Goal: Task Accomplishment & Management: Manage account settings

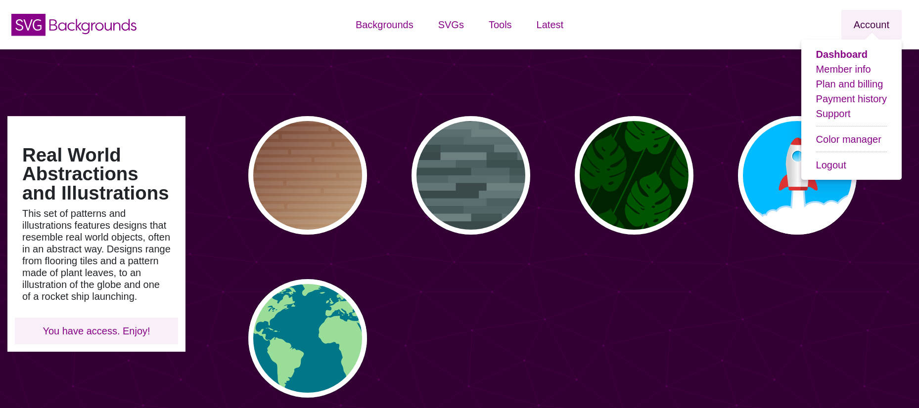
click at [870, 26] on link "Account" at bounding box center [871, 25] width 60 height 30
click at [864, 85] on link "Plan and billing" at bounding box center [849, 84] width 67 height 11
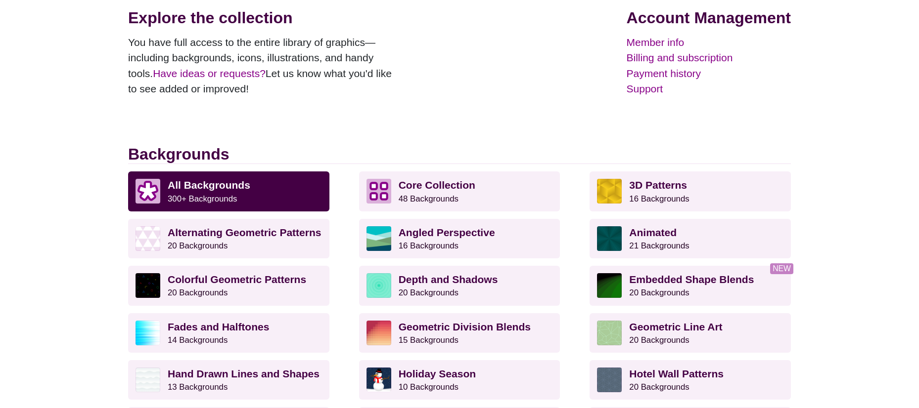
scroll to position [148, 0]
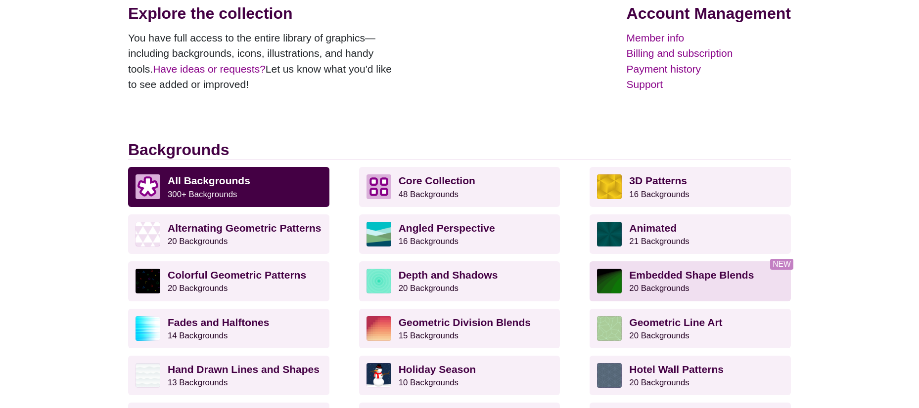
click at [708, 274] on strong "Embedded Shape Blends" at bounding box center [691, 274] width 125 height 11
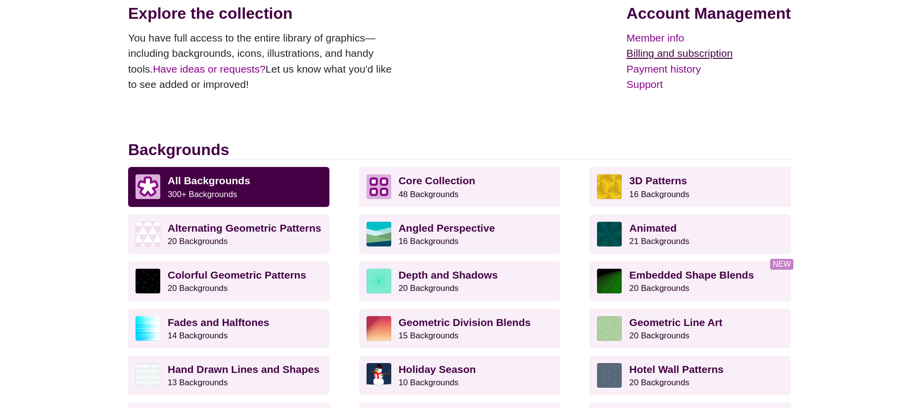
click at [709, 56] on link "Billing and subscription" at bounding box center [708, 53] width 164 height 16
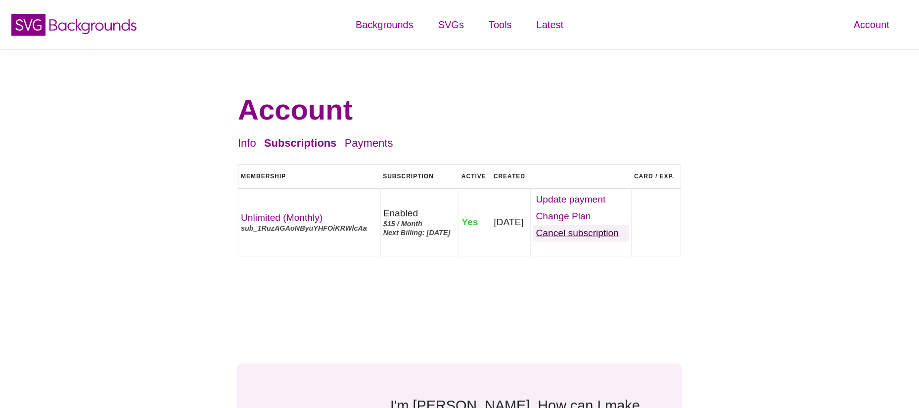
click at [606, 242] on link "Cancel" at bounding box center [580, 233] width 95 height 17
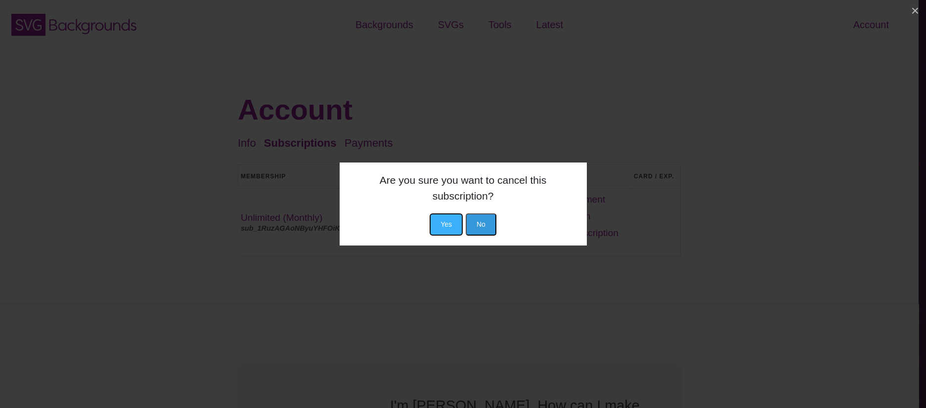
click at [450, 229] on button "Yes" at bounding box center [446, 225] width 33 height 22
drag, startPoint x: 441, startPoint y: 224, endPoint x: 448, endPoint y: 243, distance: 20.0
click at [442, 225] on button "Yes" at bounding box center [446, 225] width 33 height 22
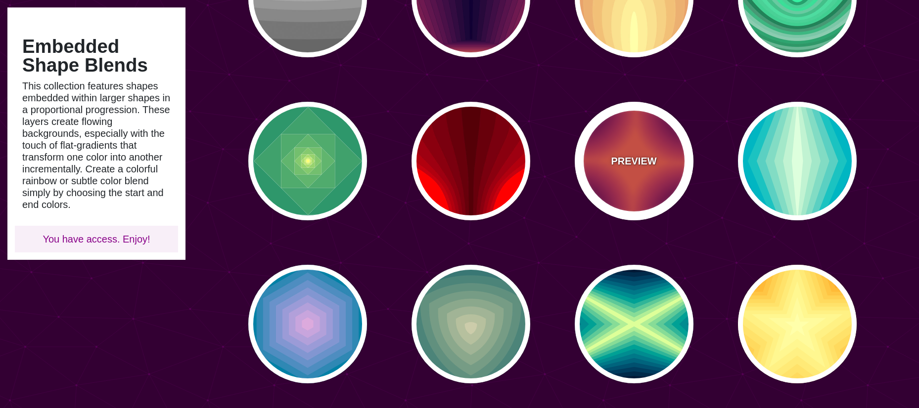
scroll to position [396, 0]
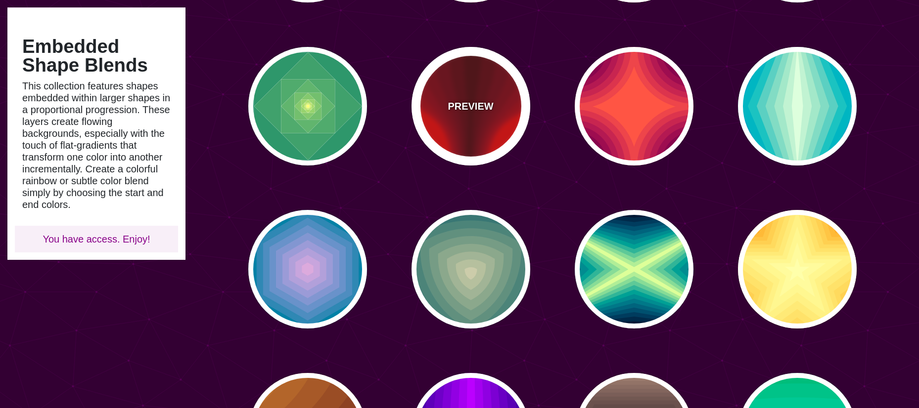
click at [476, 104] on p "PREVIEW" at bounding box center [469, 106] width 45 height 15
type input "#FF0000"
type input "#440000"
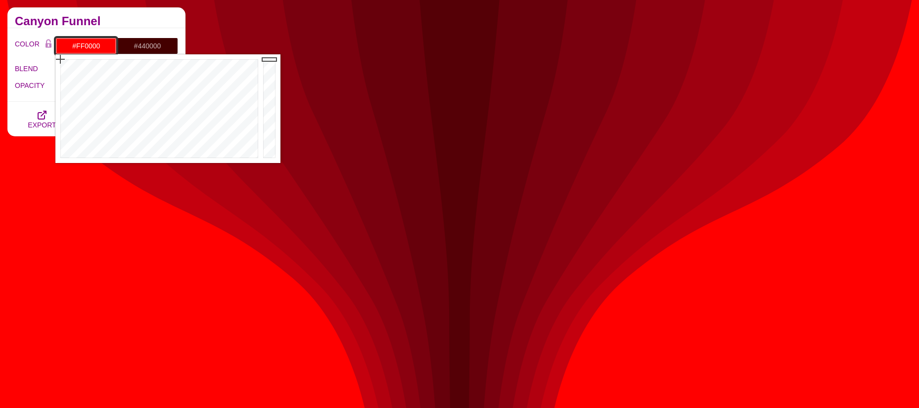
click at [86, 48] on input "#FF0000" at bounding box center [85, 46] width 61 height 17
drag, startPoint x: 159, startPoint y: 86, endPoint x: 186, endPoint y: 81, distance: 27.6
click at [186, 81] on div at bounding box center [157, 108] width 205 height 109
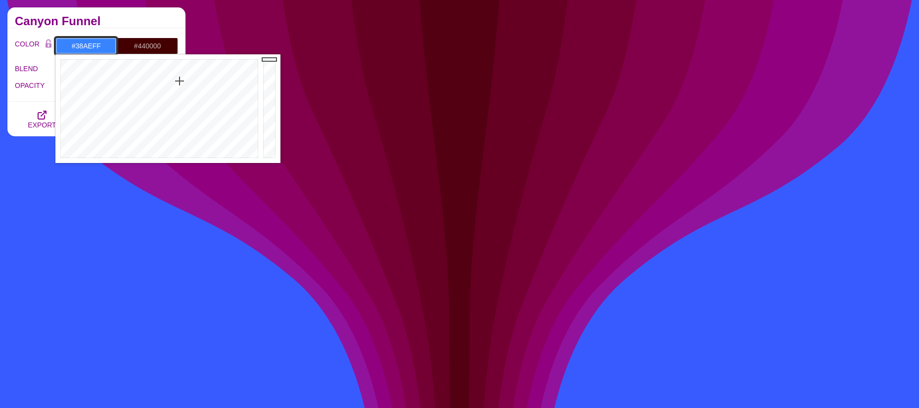
type input "#38B1FF"
drag, startPoint x: 180, startPoint y: 81, endPoint x: 172, endPoint y: 81, distance: 7.9
click at [172, 81] on div at bounding box center [157, 108] width 205 height 109
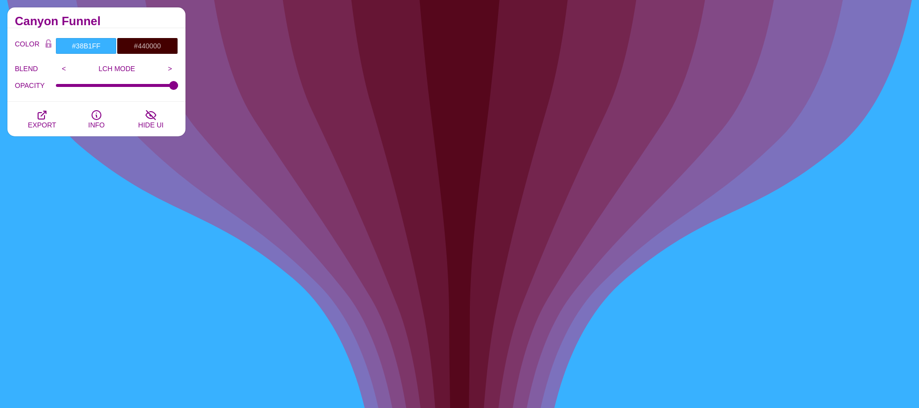
click at [152, 21] on h2 "Canyon Funnel" at bounding box center [96, 21] width 163 height 8
click at [108, 68] on p "LCH MODE" at bounding box center [117, 69] width 90 height 8
click at [64, 67] on input "<" at bounding box center [64, 68] width 16 height 15
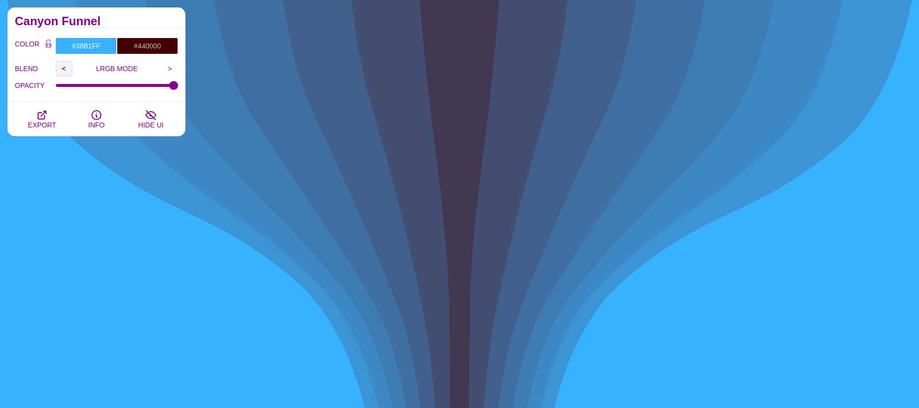
click at [64, 67] on input "<" at bounding box center [64, 68] width 16 height 15
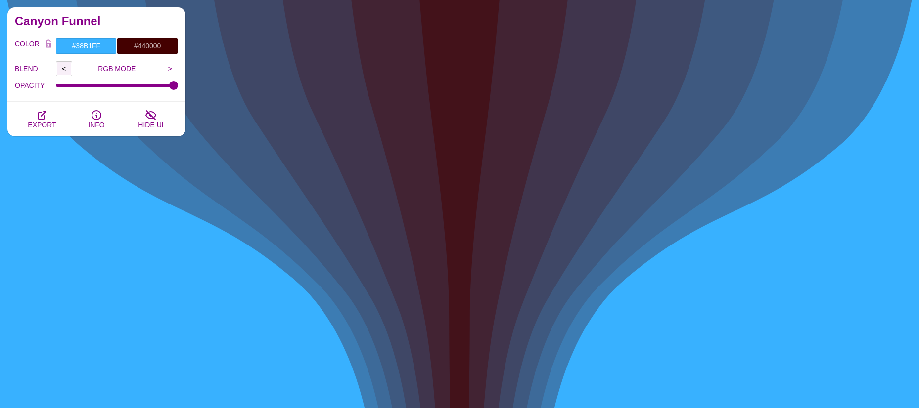
click at [64, 67] on input "<" at bounding box center [64, 68] width 16 height 15
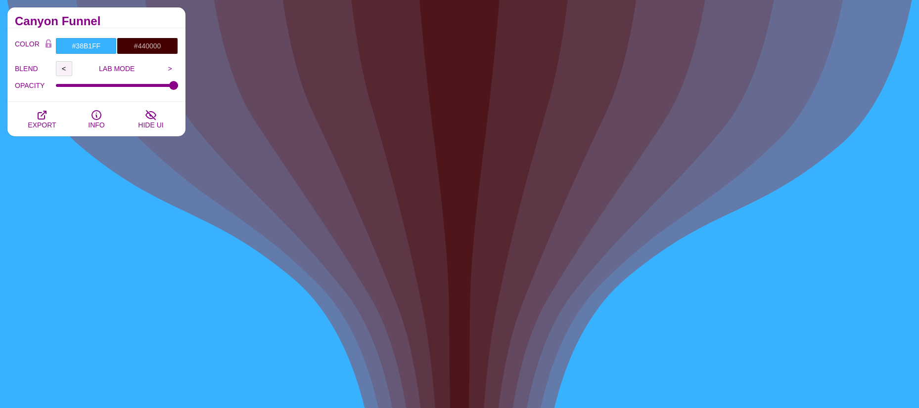
click at [64, 67] on input "<" at bounding box center [64, 68] width 16 height 15
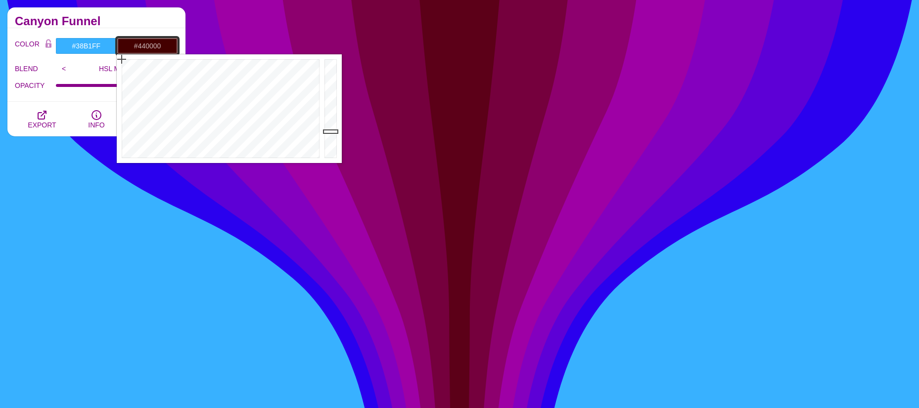
drag, startPoint x: 142, startPoint y: 45, endPoint x: 143, endPoint y: 64, distance: 19.3
click at [142, 45] on input "#440000" at bounding box center [147, 46] width 61 height 17
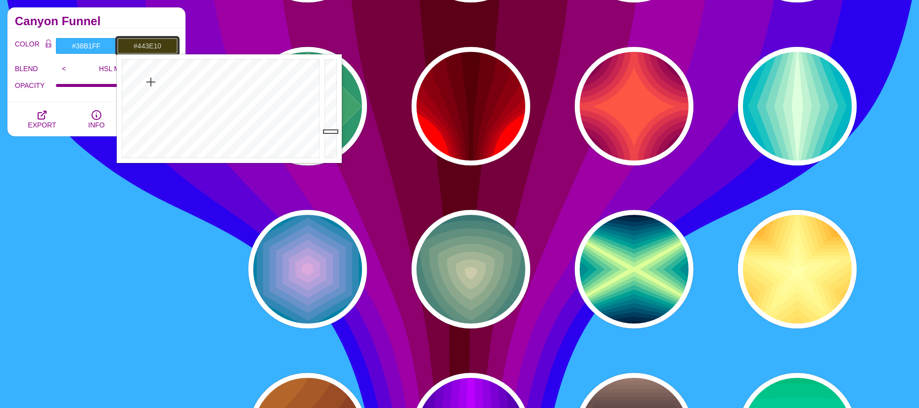
drag, startPoint x: 200, startPoint y: 91, endPoint x: 151, endPoint y: 82, distance: 49.8
click at [151, 82] on div at bounding box center [219, 108] width 205 height 109
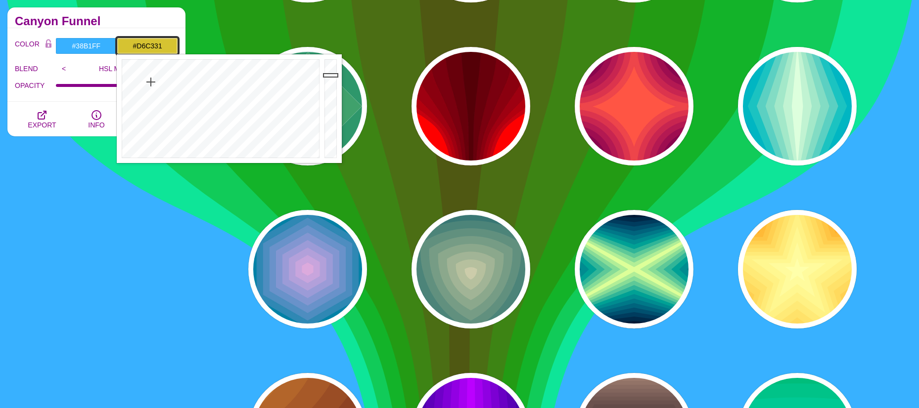
drag, startPoint x: 333, startPoint y: 89, endPoint x: 333, endPoint y: 75, distance: 13.4
click at [333, 75] on div at bounding box center [332, 108] width 20 height 109
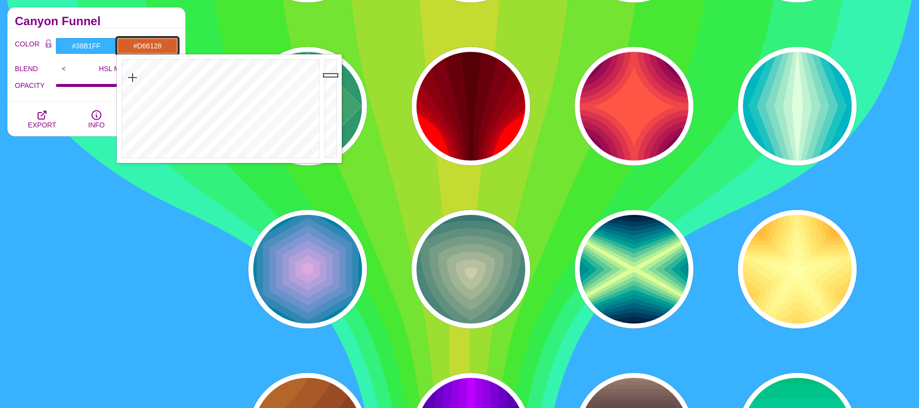
drag, startPoint x: 148, startPoint y: 80, endPoint x: 133, endPoint y: 78, distance: 15.5
click at [133, 78] on div at bounding box center [219, 108] width 205 height 109
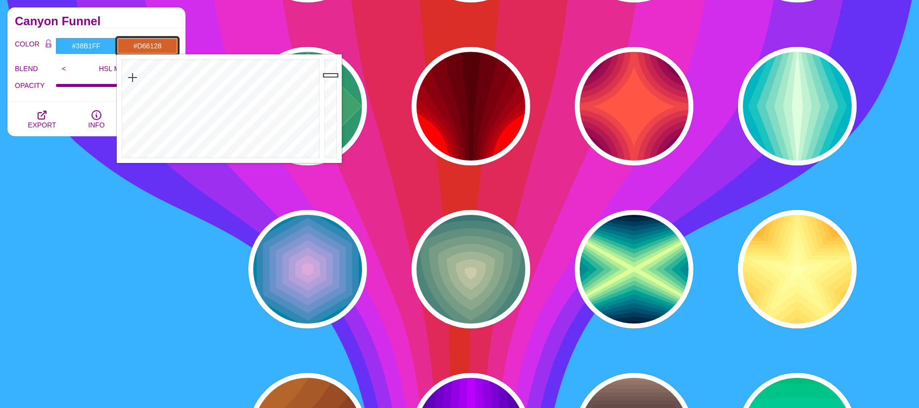
type input "#D65E28"
click at [132, 78] on div at bounding box center [219, 108] width 205 height 109
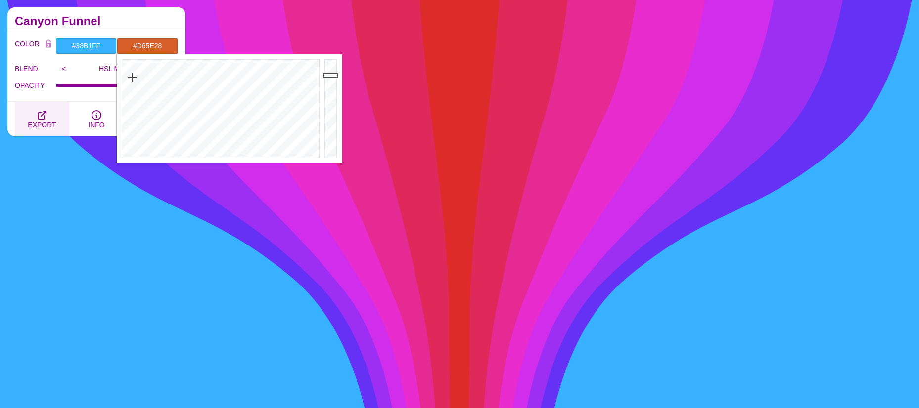
click at [45, 121] on span "EXPORT" at bounding box center [42, 125] width 28 height 8
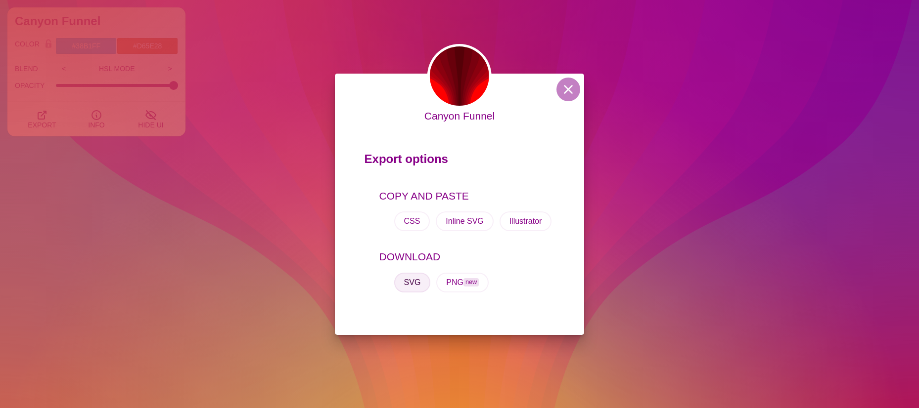
click at [411, 281] on button "SVG" at bounding box center [412, 283] width 37 height 20
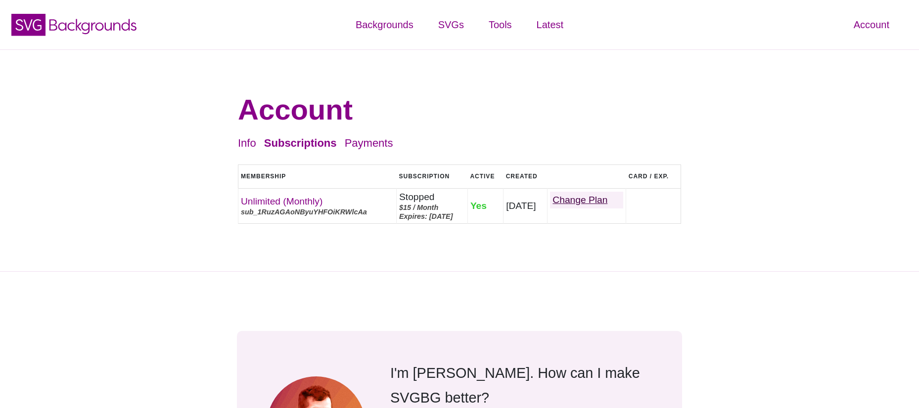
click at [613, 201] on link "Change Plan" at bounding box center [586, 200] width 73 height 17
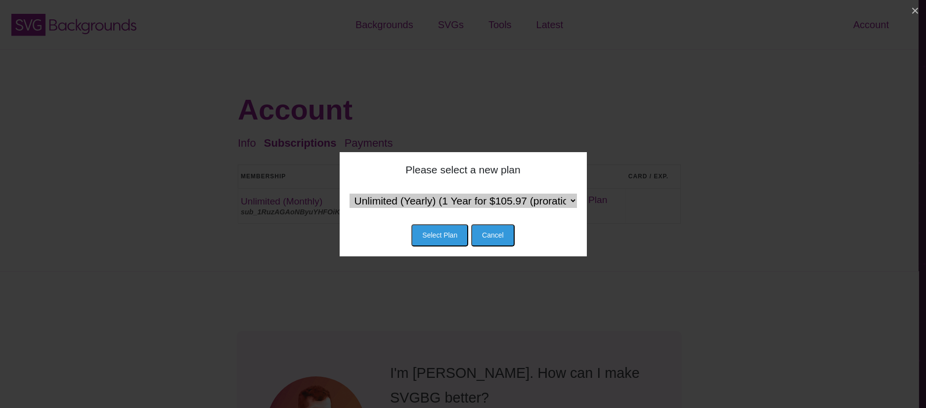
click at [573, 203] on select "Unlimited (Yearly) (1 Year for $105.97 (proration) then $120 / Year) Team (Mont…" at bounding box center [463, 201] width 227 height 14
click at [560, 167] on div "Please select a new plan" at bounding box center [463, 170] width 227 height 16
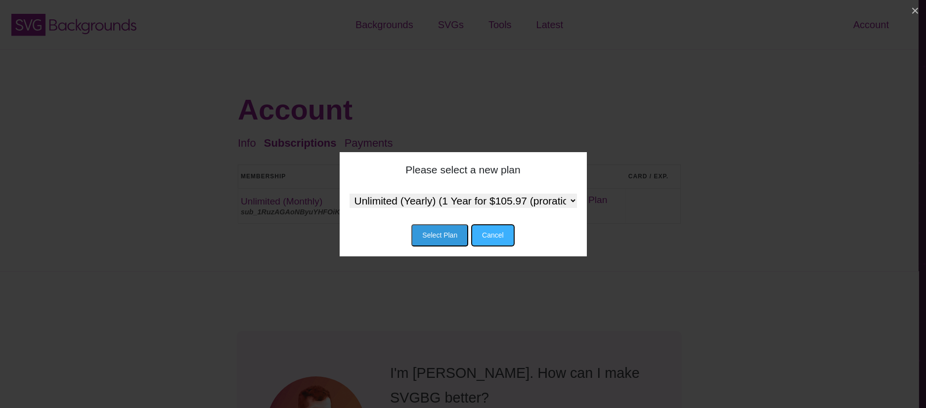
click at [500, 238] on button "Cancel" at bounding box center [493, 235] width 44 height 22
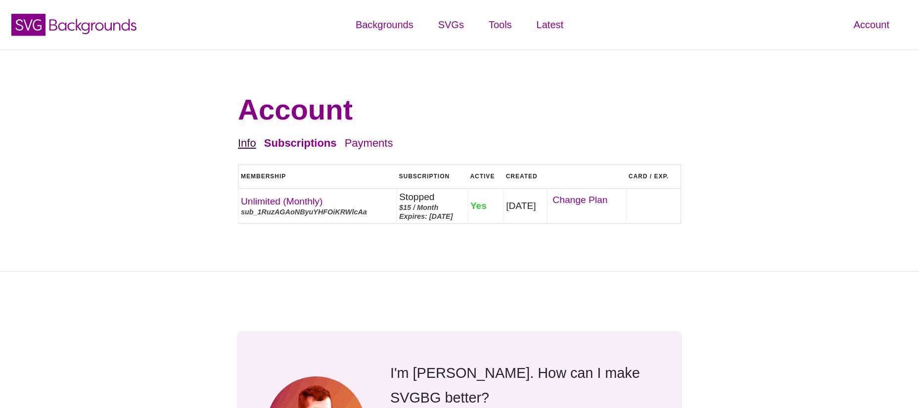
click at [245, 145] on link "Info" at bounding box center [247, 143] width 18 height 12
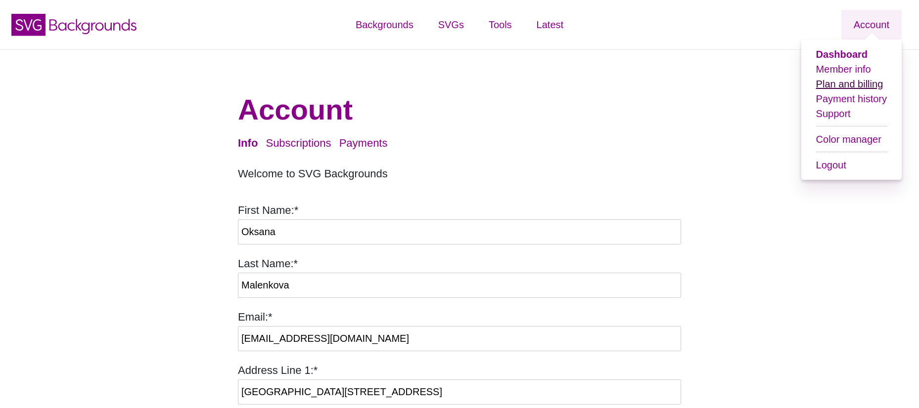
click at [857, 85] on link "Plan and billing" at bounding box center [849, 84] width 67 height 11
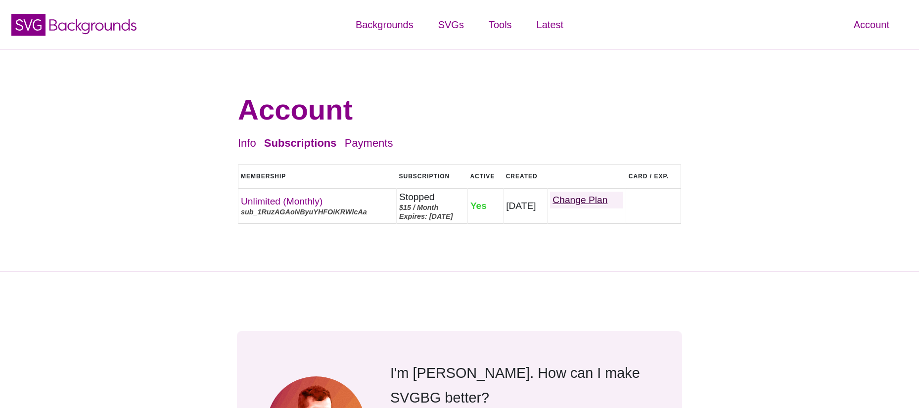
click at [597, 194] on link "Change Plan" at bounding box center [586, 200] width 73 height 17
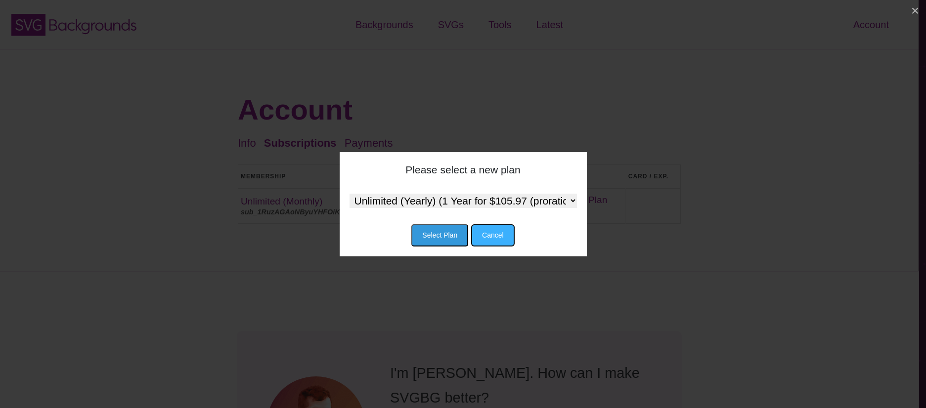
click at [495, 240] on button "Cancel" at bounding box center [493, 235] width 44 height 22
